Goal: Information Seeking & Learning: Understand process/instructions

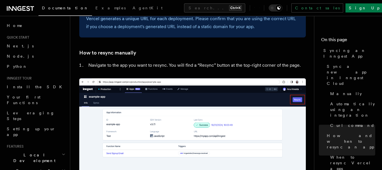
scroll to position [1047, 0]
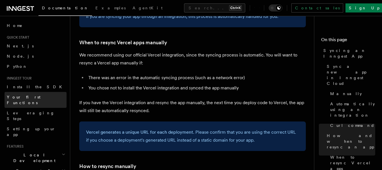
click at [38, 94] on link "Your first Functions" at bounding box center [36, 100] width 62 height 16
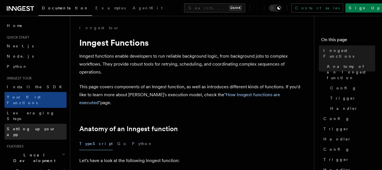
click at [46, 123] on link "Setting up your app" at bounding box center [36, 131] width 62 height 16
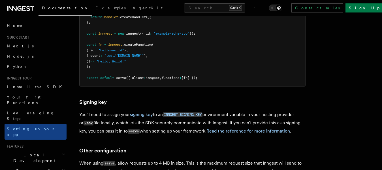
scroll to position [5058, 0]
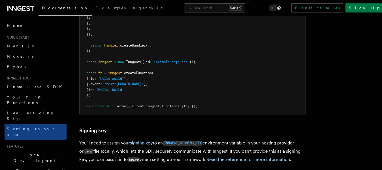
click at [175, 140] on code "INNGEST_SIGNING_KEY" at bounding box center [183, 142] width 40 height 5
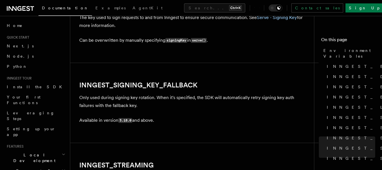
scroll to position [992, 0]
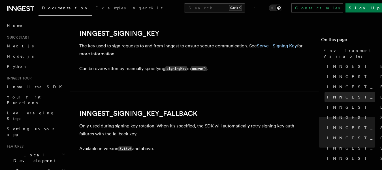
click at [335, 95] on link "INNGEST_EVENT_KEY" at bounding box center [349, 97] width 51 height 10
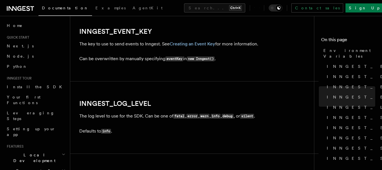
click at [230, 102] on h2 "INNGEST_LOG_LEVEL" at bounding box center [192, 103] width 226 height 8
click at [206, 44] on link "Creating an Event Key" at bounding box center [193, 43] width 46 height 5
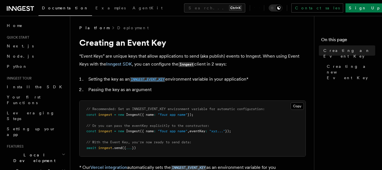
click at [157, 80] on code "INNGEST_EVENT_KEY" at bounding box center [148, 79] width 36 height 5
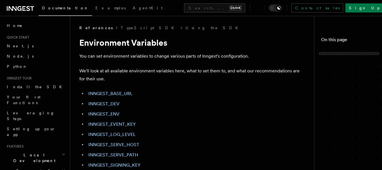
scroll to position [645, 0]
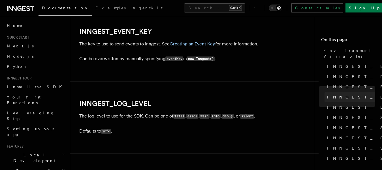
click at [357, 94] on span "INNGEST_EVENT_KEY" at bounding box center [383, 97] width 113 height 6
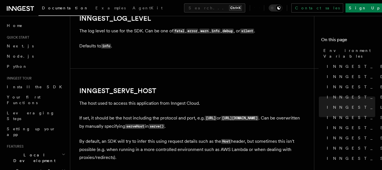
scroll to position [673, 0]
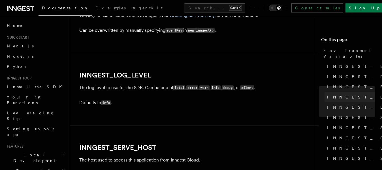
click at [336, 94] on span "INNGEST_EVENT_KEY" at bounding box center [383, 97] width 113 height 6
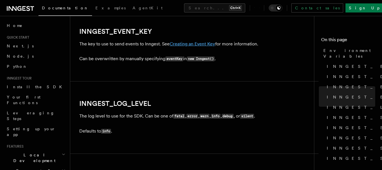
click at [192, 46] on link "Creating an Event Key" at bounding box center [193, 43] width 46 height 5
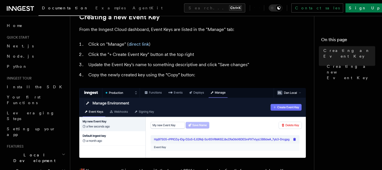
scroll to position [265, 0]
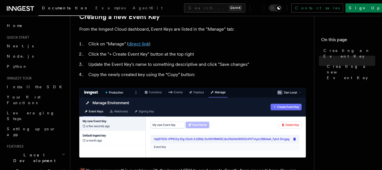
click at [136, 44] on link "direct link" at bounding box center [139, 43] width 20 height 5
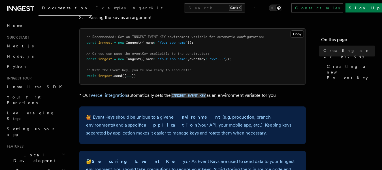
scroll to position [0, 0]
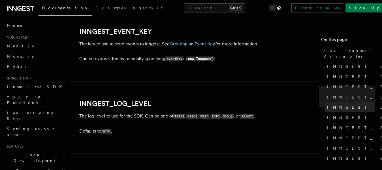
scroll to position [6, 0]
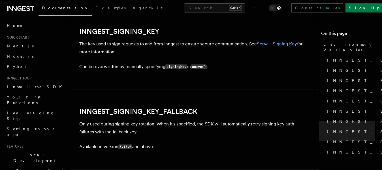
click at [275, 43] on link "Serve - Signing Key" at bounding box center [277, 43] width 40 height 5
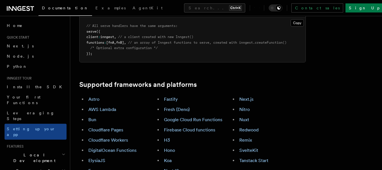
scroll to position [294, 0]
click at [244, 97] on link "Next.js" at bounding box center [246, 99] width 14 height 5
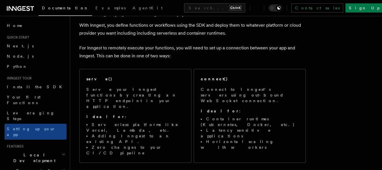
scroll to position [32, 0]
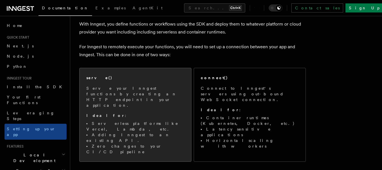
click at [184, 77] on div "serve()" at bounding box center [135, 78] width 98 height 6
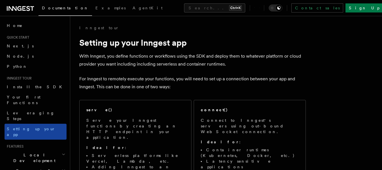
click at [31, 126] on span "Setting up your app" at bounding box center [31, 131] width 49 height 10
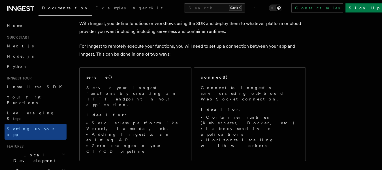
scroll to position [173, 0]
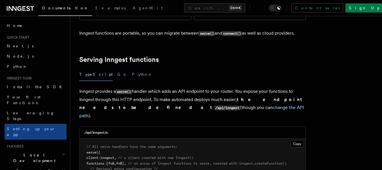
scroll to position [3651, 0]
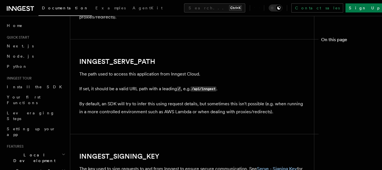
scroll to position [994, 0]
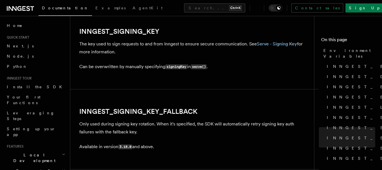
click at [181, 67] on code "signingKey" at bounding box center [176, 66] width 22 height 5
click at [262, 42] on link "Serve - Signing Key" at bounding box center [277, 43] width 40 height 5
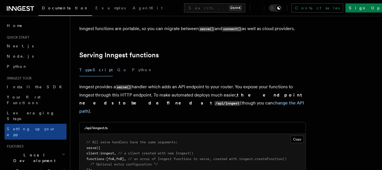
scroll to position [178, 0]
click at [175, 100] on link "change the API path" at bounding box center [191, 107] width 225 height 14
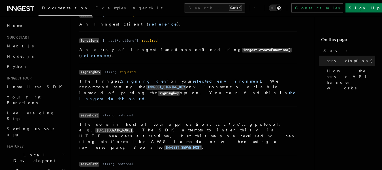
scroll to position [246, 0]
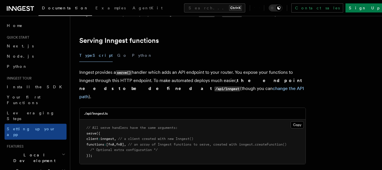
scroll to position [192, 0]
